Goal: Task Accomplishment & Management: Use online tool/utility

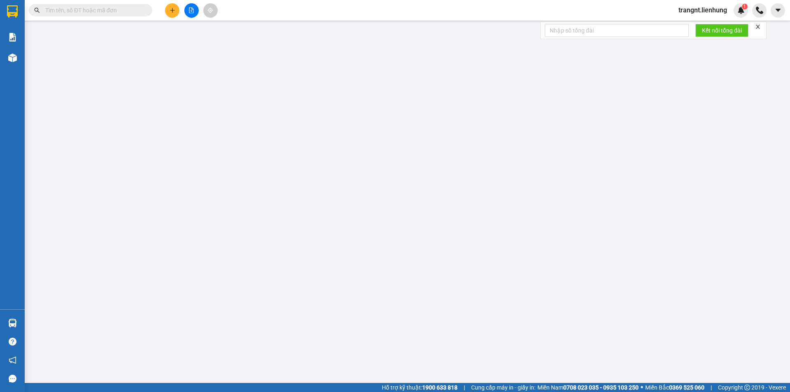
click at [118, 9] on input "text" at bounding box center [93, 10] width 97 height 9
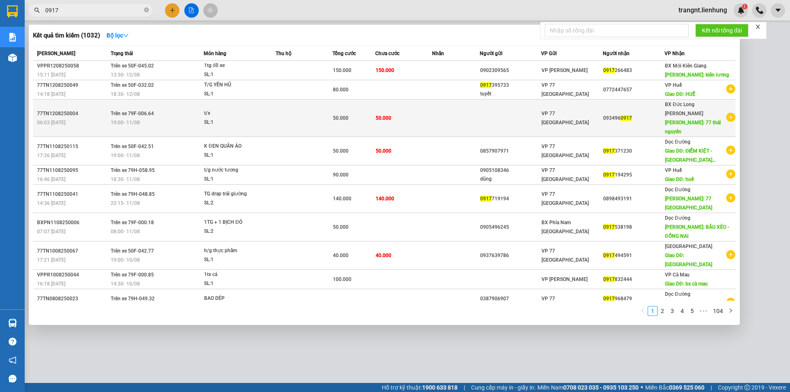
type input "0917"
click at [383, 115] on span "50.000" at bounding box center [384, 118] width 16 height 6
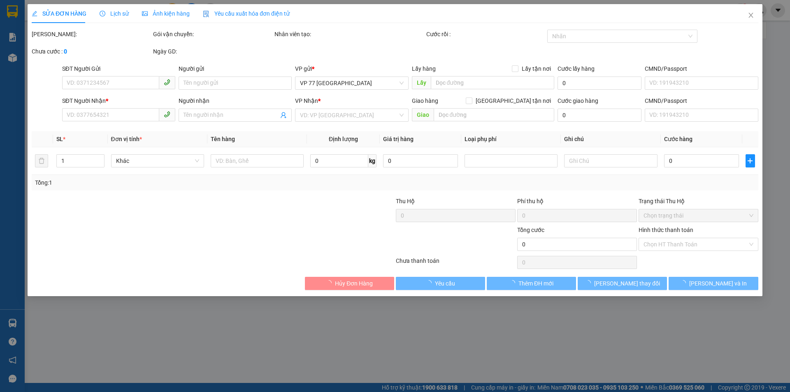
type input "0934960917"
type input "77 thái nguyên"
type input "50.000"
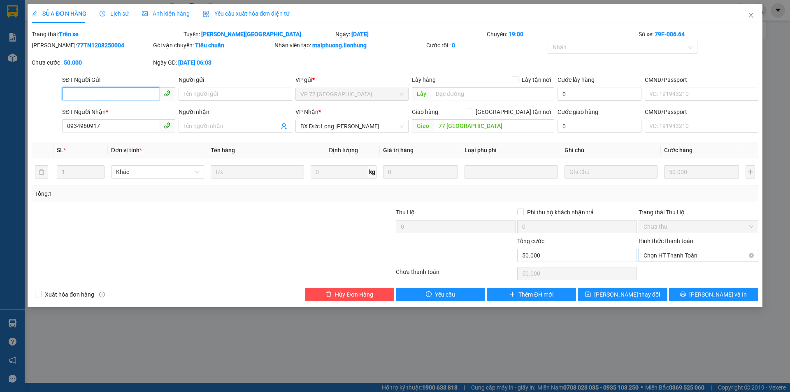
click at [705, 255] on span "Chọn HT Thanh Toán" at bounding box center [698, 255] width 110 height 12
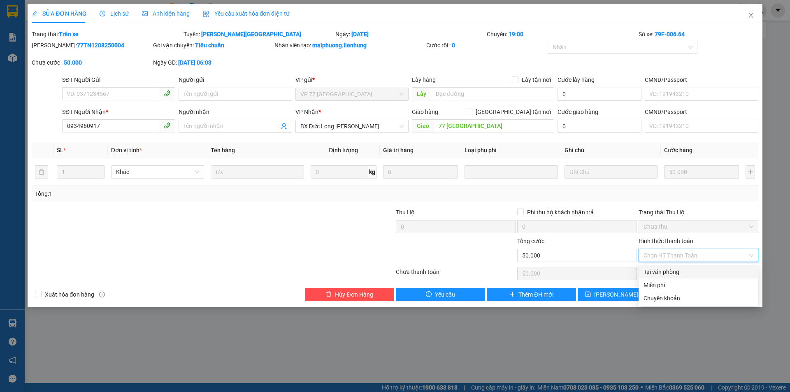
click at [684, 274] on div "Tại văn phòng" at bounding box center [698, 271] width 110 height 9
type input "0"
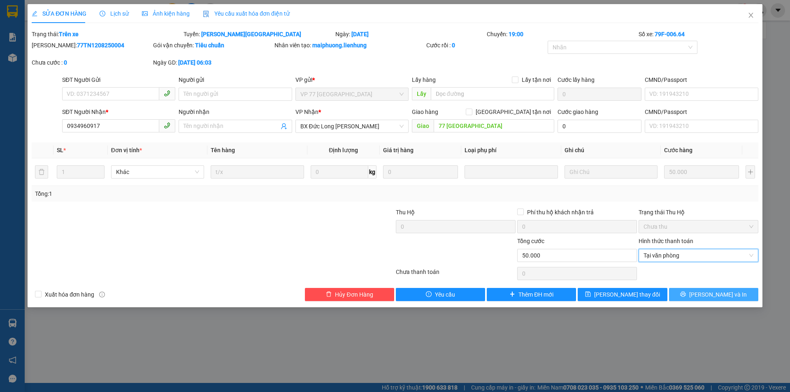
click at [684, 297] on button "Lưu và In" at bounding box center [713, 294] width 89 height 13
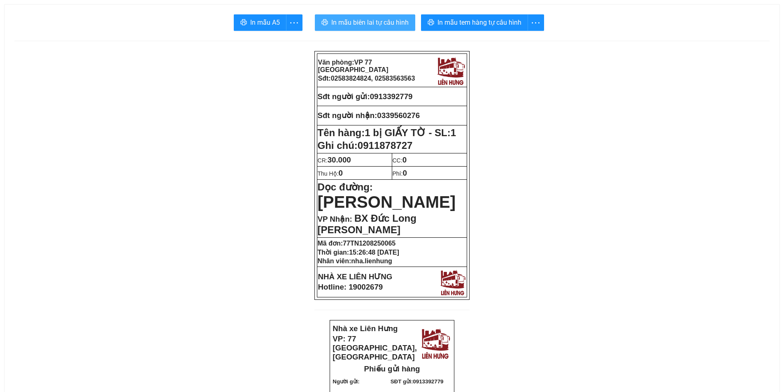
click at [362, 21] on span "In mẫu biên lai tự cấu hình" at bounding box center [369, 22] width 77 height 10
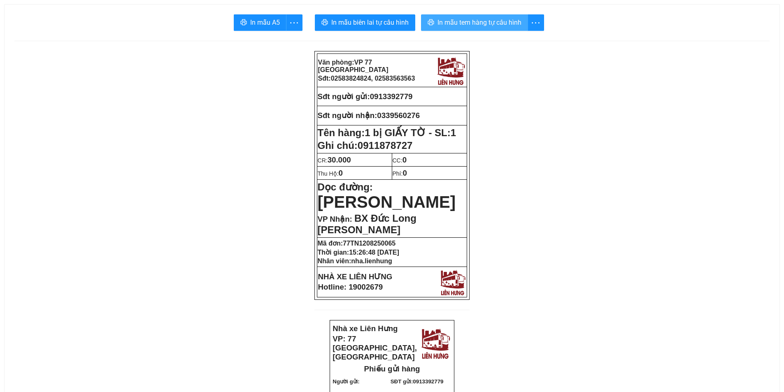
click at [489, 21] on span "In mẫu tem hàng tự cấu hình" at bounding box center [479, 22] width 84 height 10
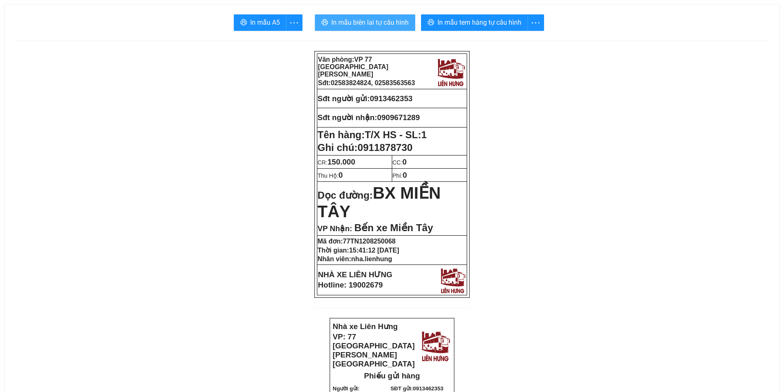
click at [390, 15] on button "In mẫu biên lai tự cấu hình" at bounding box center [365, 22] width 100 height 16
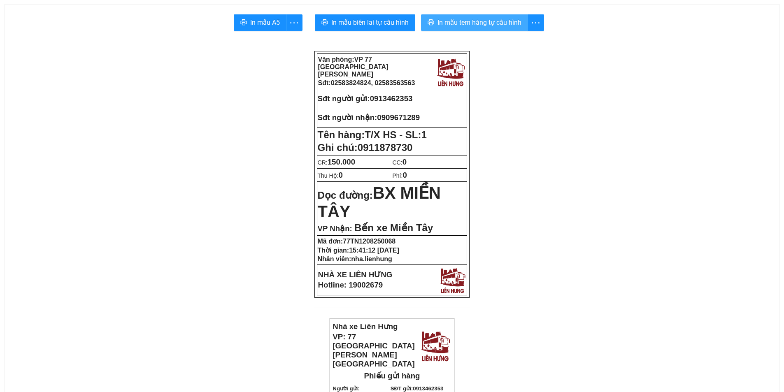
click at [486, 19] on span "In mẫu tem hàng tự cấu hình" at bounding box center [479, 22] width 84 height 10
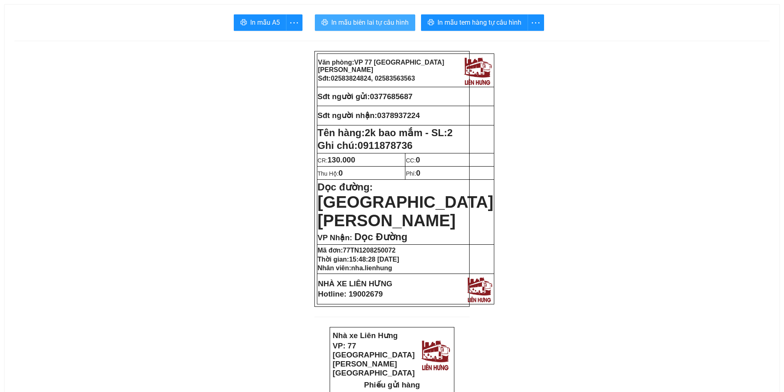
click at [362, 25] on span "In mẫu biên lai tự cấu hình" at bounding box center [369, 22] width 77 height 10
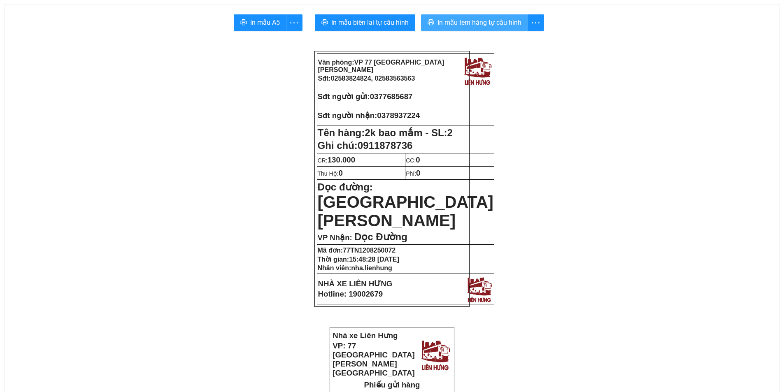
click at [494, 25] on span "In mẫu tem hàng tự cấu hình" at bounding box center [479, 22] width 84 height 10
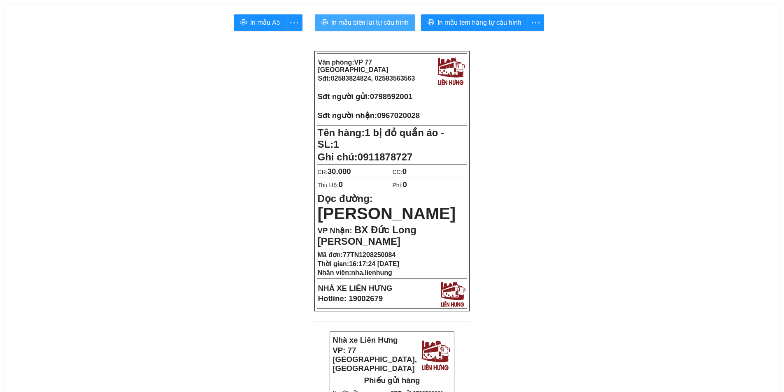
click at [370, 21] on span "In mẫu biên lai tự cấu hình" at bounding box center [369, 22] width 77 height 10
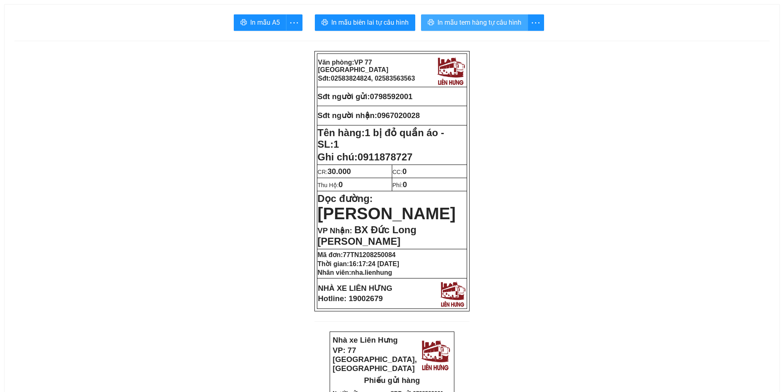
click at [468, 23] on span "In mẫu tem hàng tự cấu hình" at bounding box center [479, 22] width 84 height 10
